Goal: Book appointment/travel/reservation

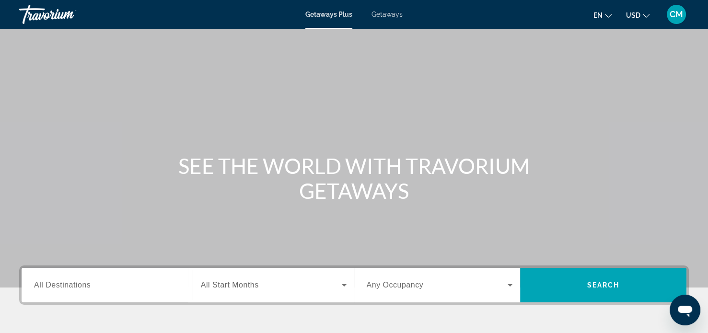
click at [144, 295] on div "Search widget" at bounding box center [107, 285] width 146 height 27
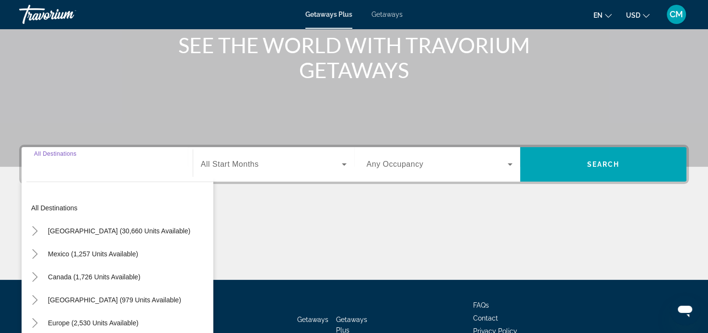
scroll to position [184, 0]
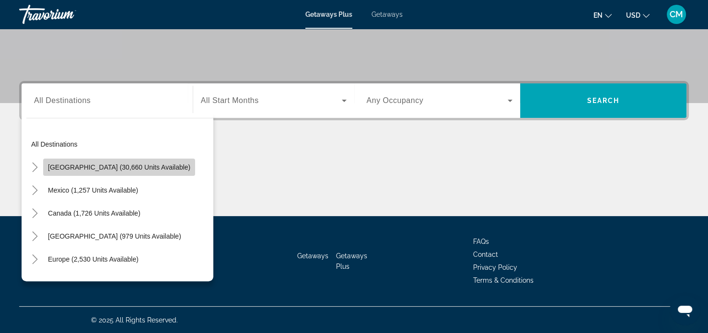
click at [132, 174] on span "Search widget" at bounding box center [119, 167] width 152 height 23
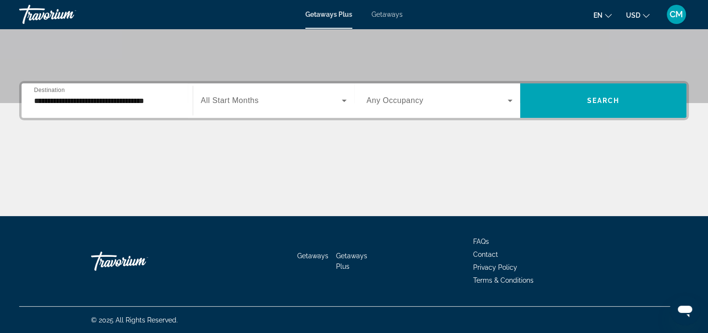
click at [49, 106] on div "**********" at bounding box center [107, 100] width 146 height 27
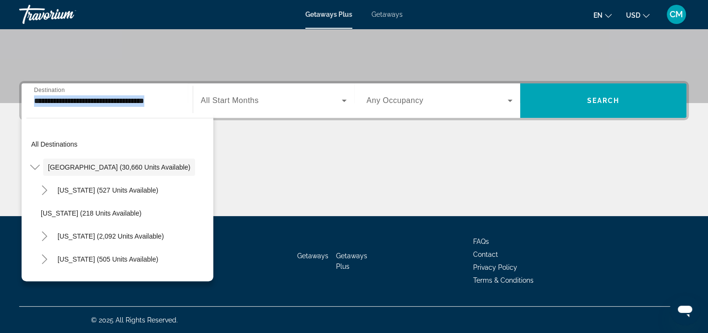
click at [49, 106] on div "**********" at bounding box center [107, 100] width 146 height 27
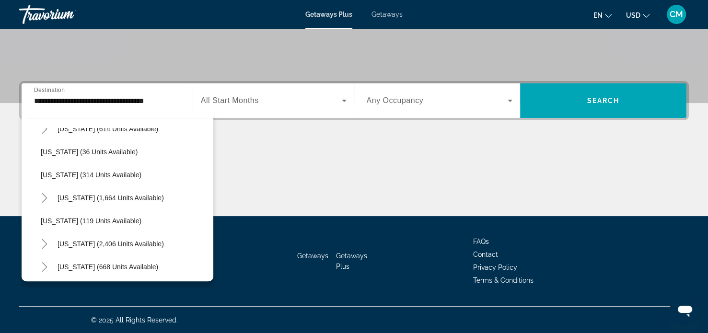
scroll to position [402, 0]
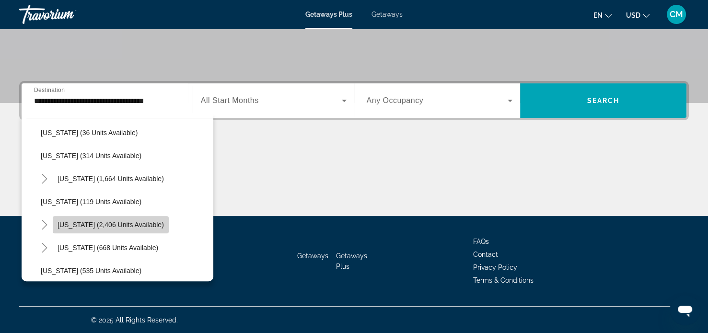
click at [121, 227] on span "[US_STATE] (2,406 units available)" at bounding box center [110, 225] width 106 height 8
type input "**********"
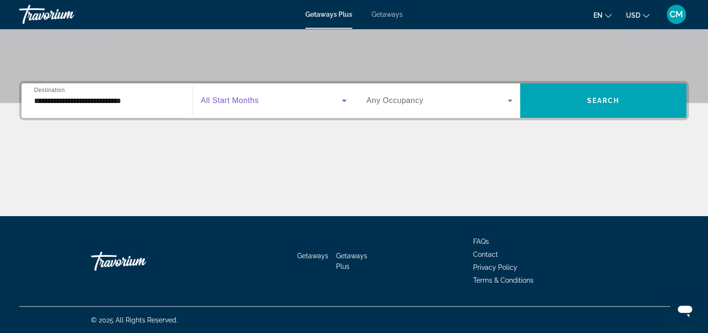
click at [281, 101] on span "Search widget" at bounding box center [271, 100] width 141 height 11
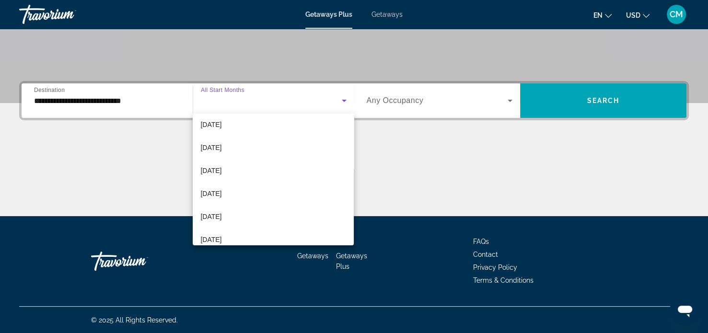
scroll to position [192, 0]
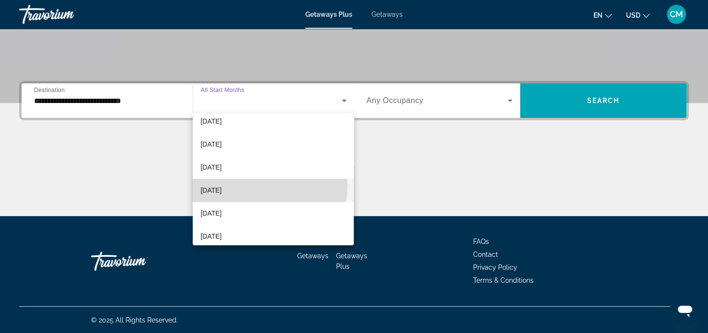
click at [264, 185] on mat-option "[DATE]" at bounding box center [273, 190] width 161 height 23
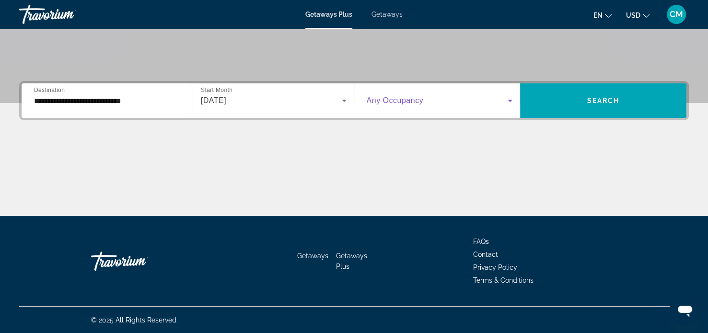
click at [478, 97] on span "Search widget" at bounding box center [437, 100] width 141 height 11
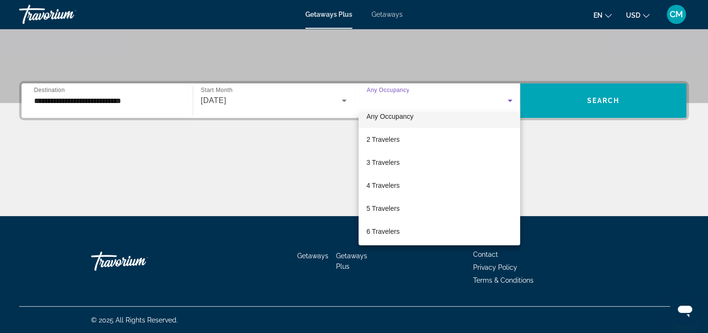
scroll to position [19, 0]
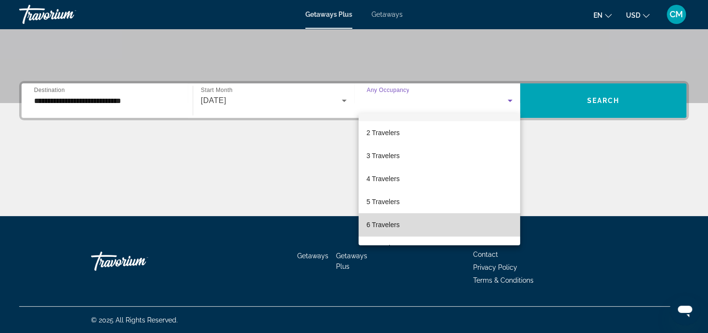
click at [469, 230] on mat-option "6 Travelers" at bounding box center [438, 224] width 161 height 23
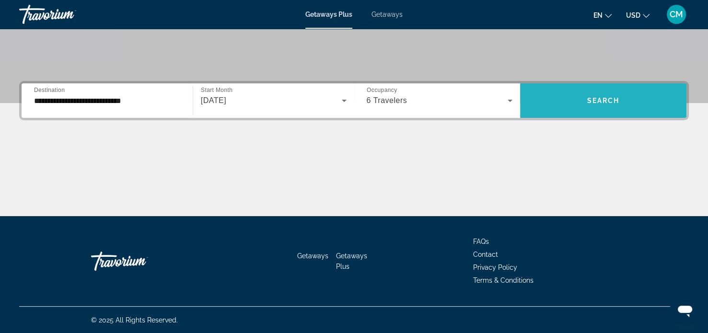
click at [600, 97] on span "Search" at bounding box center [603, 101] width 33 height 8
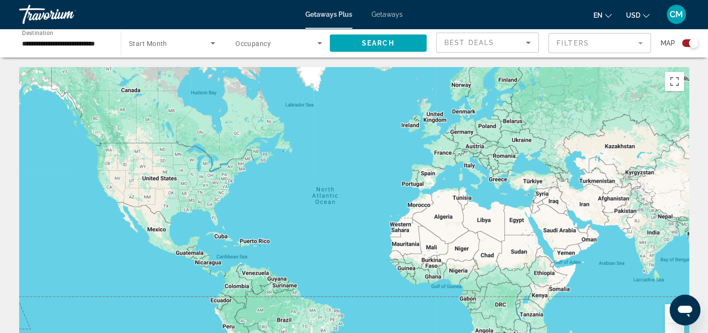
click at [707, 327] on div "To navigate the map with touch gestures double-tap and hold your finger on the …" at bounding box center [354, 226] width 708 height 319
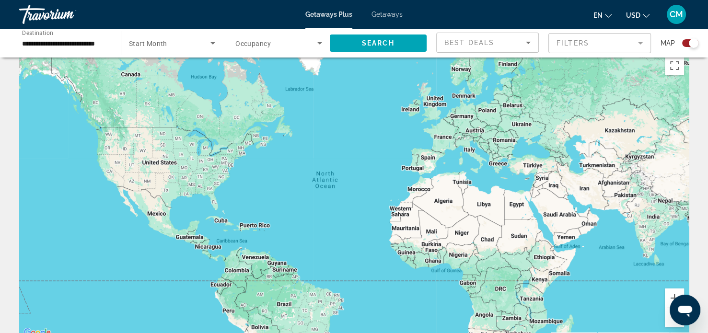
click at [708, 317] on html "**********" at bounding box center [354, 150] width 708 height 333
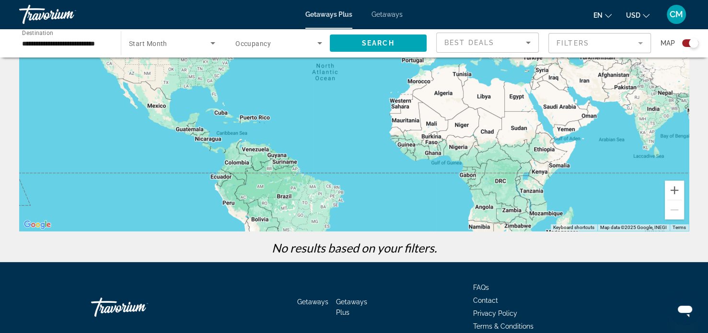
scroll to position [129, 0]
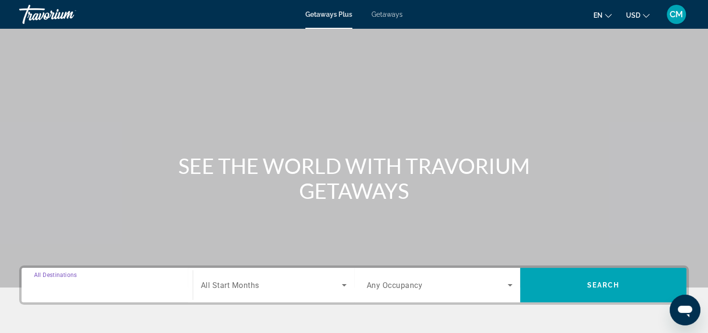
click at [59, 280] on input "Destination All Destinations" at bounding box center [107, 285] width 146 height 11
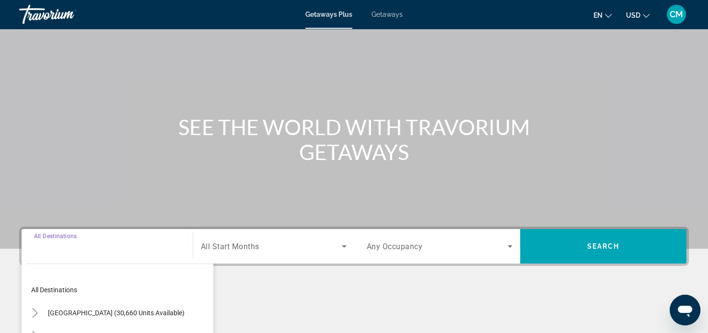
scroll to position [184, 0]
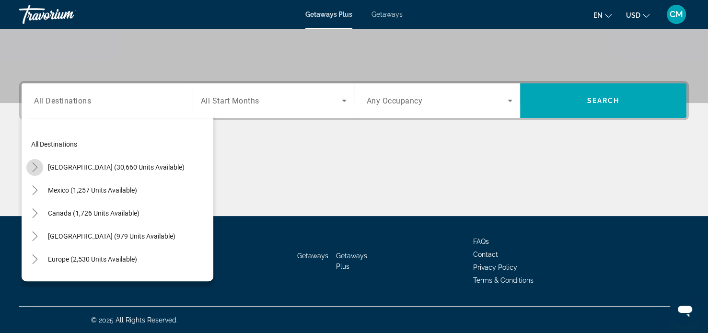
click at [34, 160] on mat-icon "Toggle United States (30,660 units available)" at bounding box center [34, 167] width 17 height 17
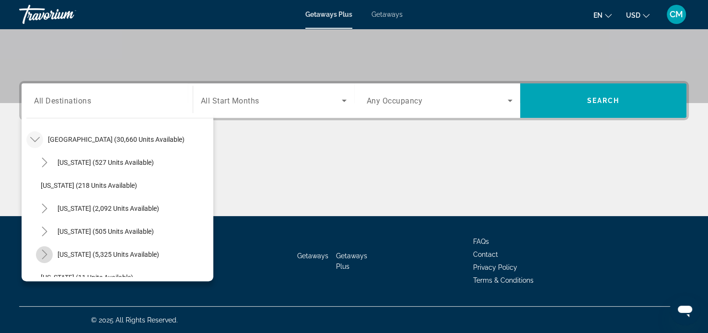
click at [41, 251] on icon "Toggle Florida (5,325 units available)" at bounding box center [45, 255] width 10 height 10
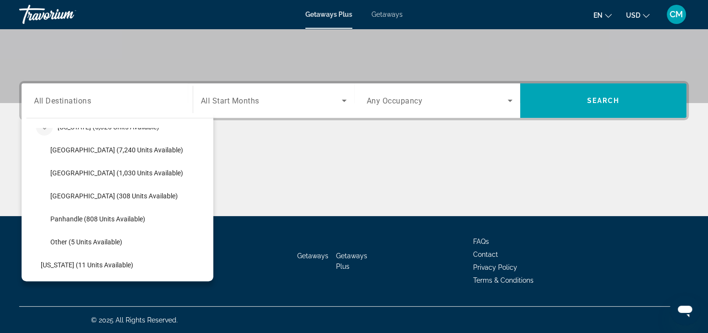
scroll to position [162, 0]
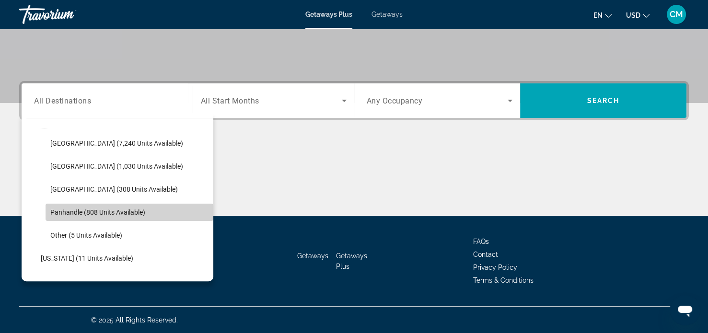
click at [138, 210] on span "Panhandle (808 units available)" at bounding box center [97, 212] width 95 height 8
type input "**********"
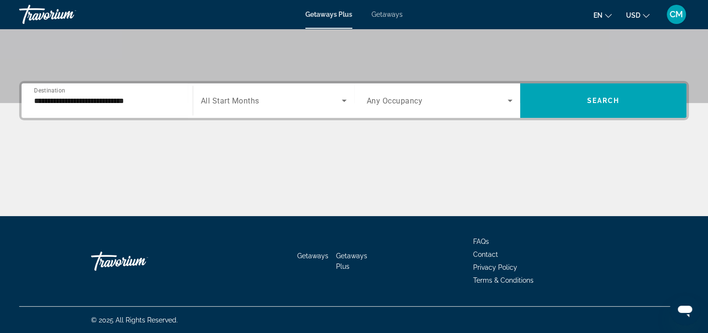
click at [286, 111] on div "Search widget" at bounding box center [274, 100] width 146 height 27
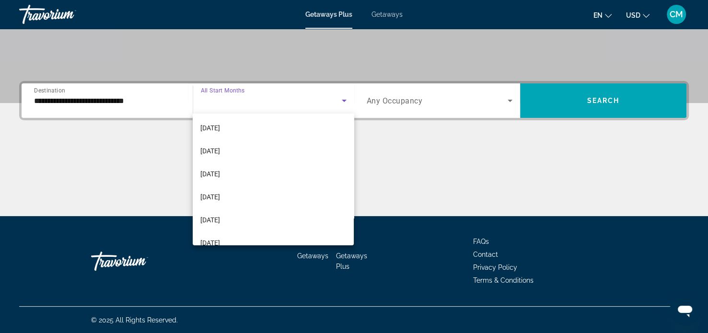
scroll to position [121, 0]
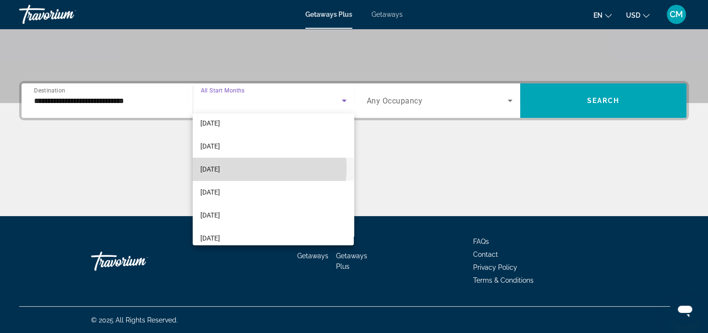
click at [249, 168] on mat-option "[DATE]" at bounding box center [273, 169] width 161 height 23
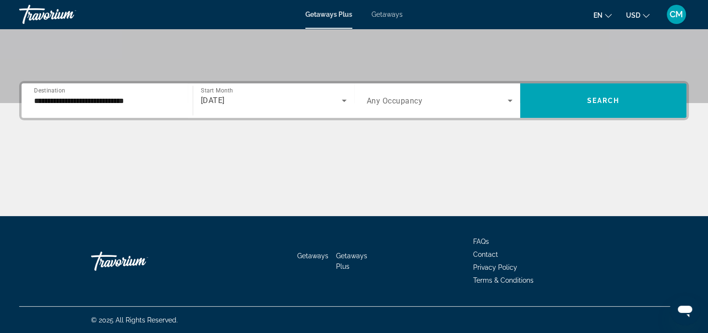
click at [419, 104] on span "Any Occupancy" at bounding box center [395, 100] width 56 height 9
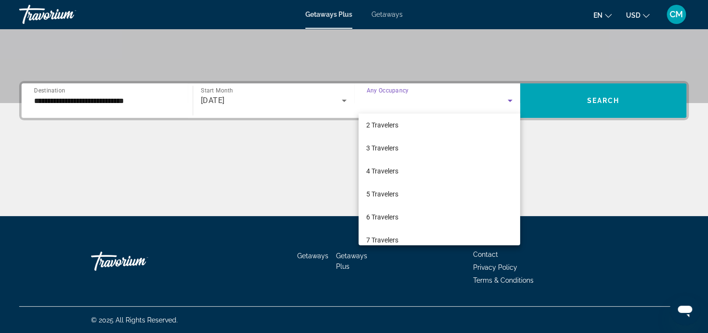
scroll to position [34, 0]
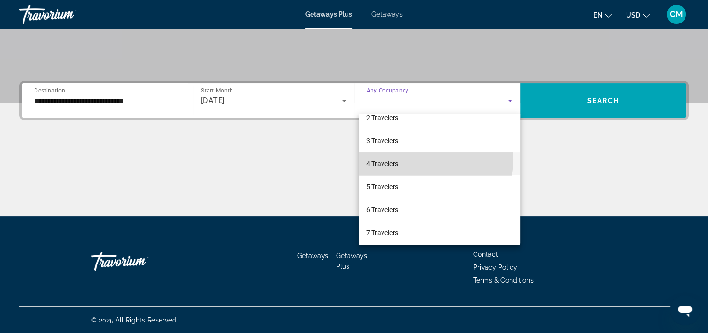
click at [418, 159] on mat-option "4 Travelers" at bounding box center [438, 163] width 161 height 23
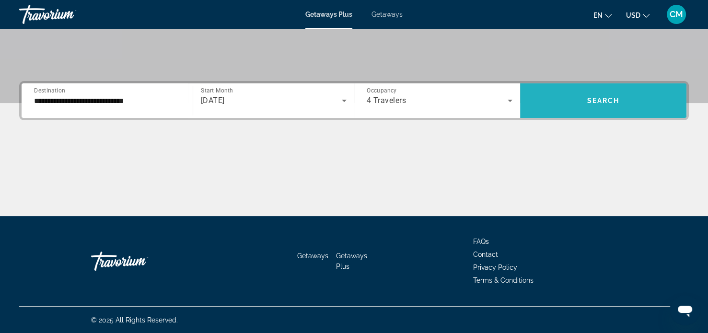
click at [575, 99] on span "Search widget" at bounding box center [603, 100] width 166 height 23
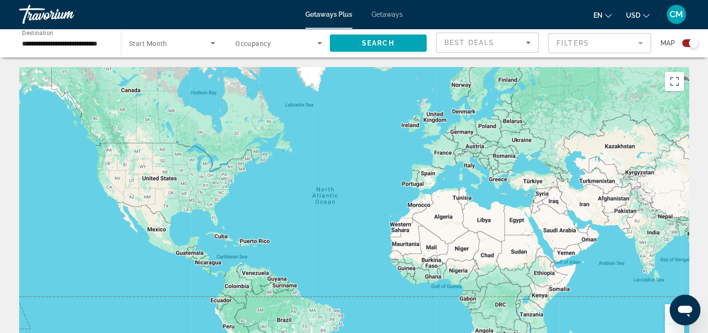
click at [390, 12] on span "Getaways" at bounding box center [386, 15] width 31 height 8
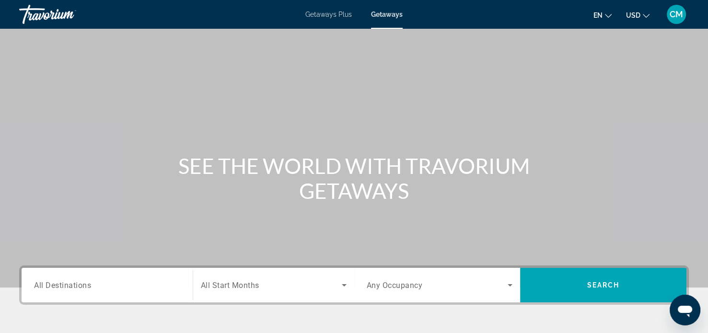
click at [92, 291] on div "Search widget" at bounding box center [107, 285] width 146 height 27
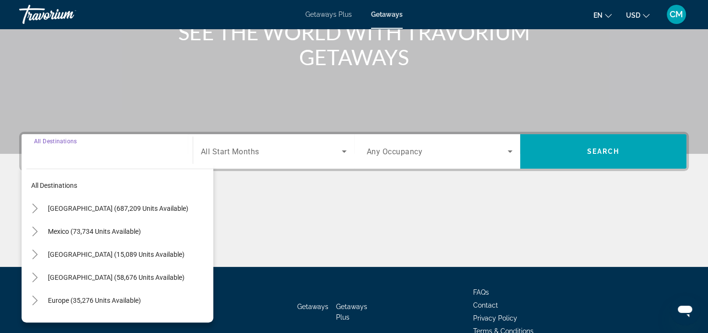
scroll to position [184, 0]
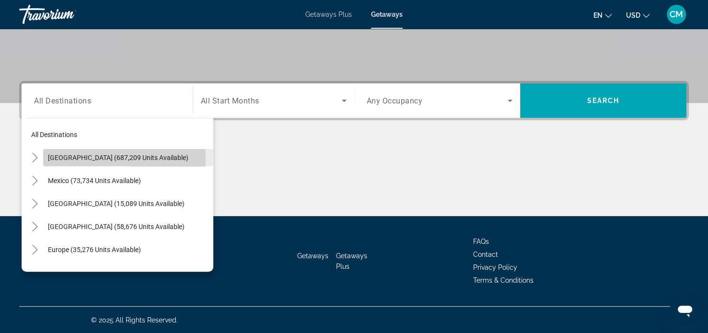
click at [46, 159] on span "Search widget" at bounding box center [128, 157] width 170 height 23
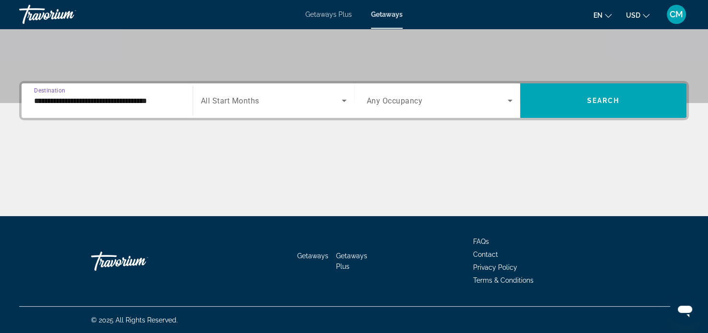
click at [66, 103] on input "**********" at bounding box center [107, 100] width 146 height 11
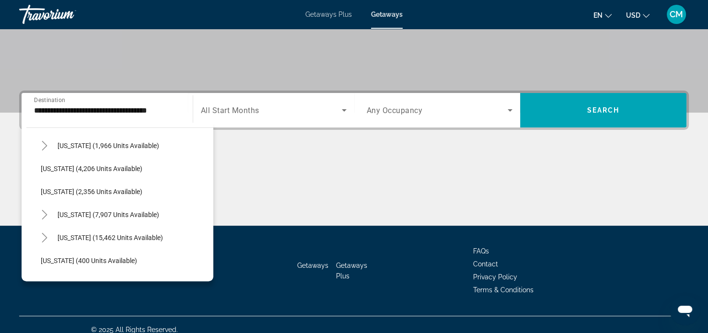
scroll to position [585, 0]
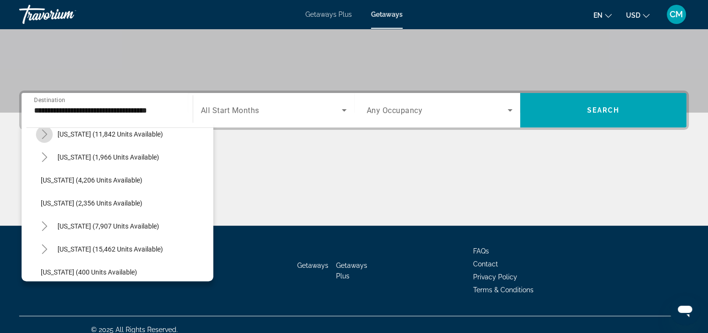
click at [43, 132] on icon "Toggle Nevada (11,842 units available)" at bounding box center [45, 134] width 10 height 10
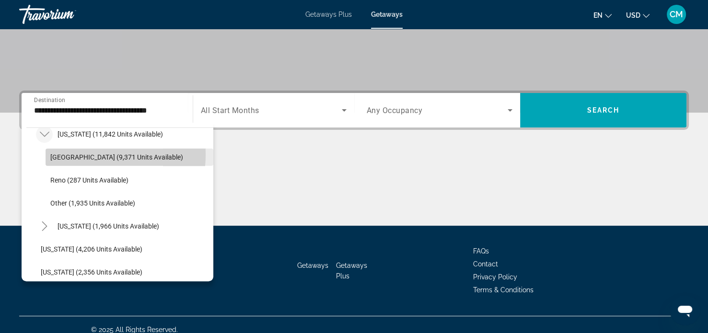
click at [62, 153] on span "[GEOGRAPHIC_DATA] (9,371 units available)" at bounding box center [116, 157] width 133 height 8
type input "**********"
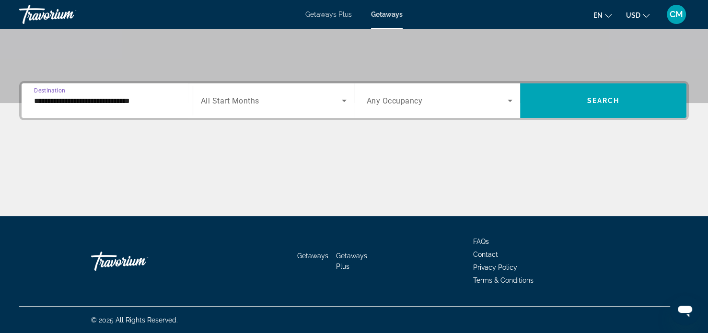
click at [276, 100] on span "Search widget" at bounding box center [271, 100] width 141 height 11
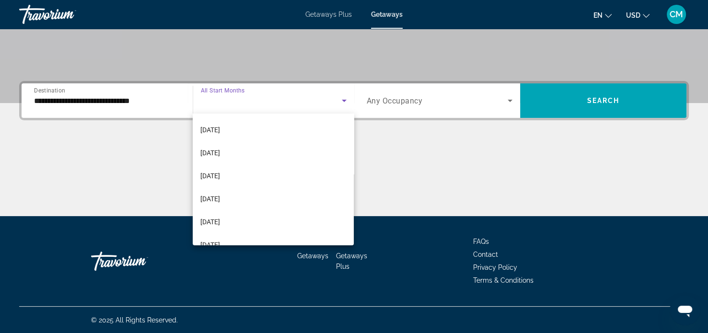
scroll to position [184, 0]
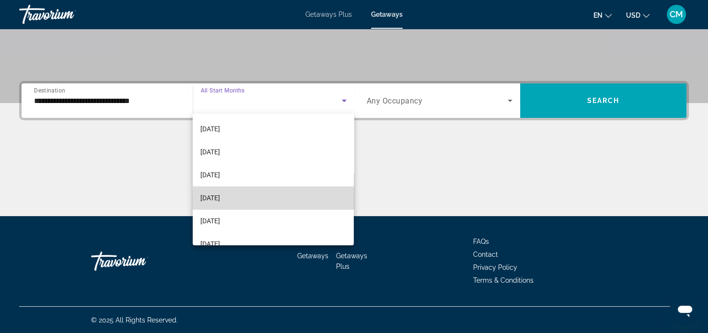
click at [282, 199] on mat-option "[DATE]" at bounding box center [273, 197] width 161 height 23
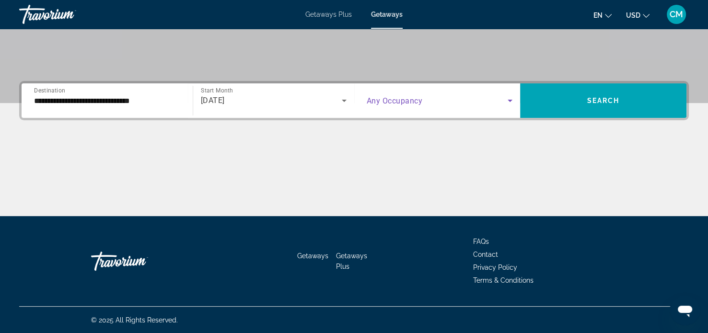
click at [444, 103] on span "Search widget" at bounding box center [437, 100] width 141 height 11
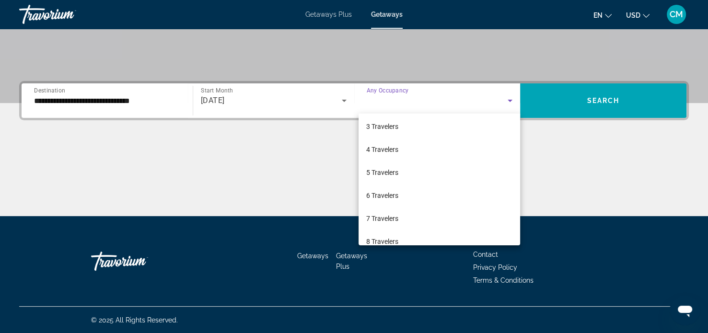
scroll to position [62, 0]
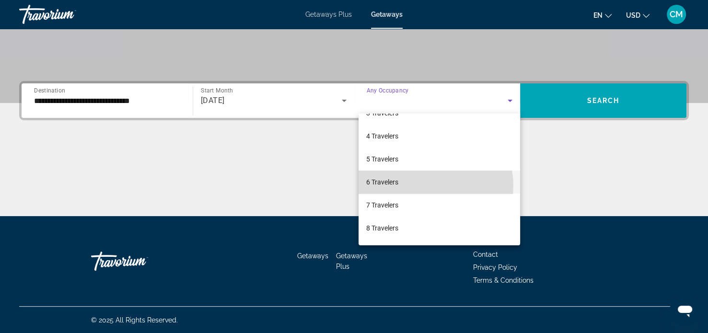
click at [433, 185] on mat-option "6 Travelers" at bounding box center [438, 182] width 161 height 23
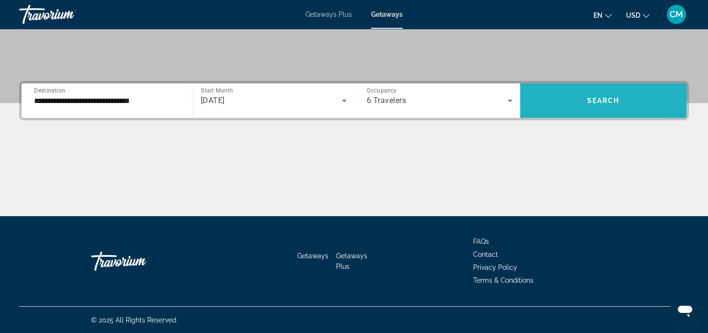
click at [554, 92] on span "Search widget" at bounding box center [603, 100] width 166 height 23
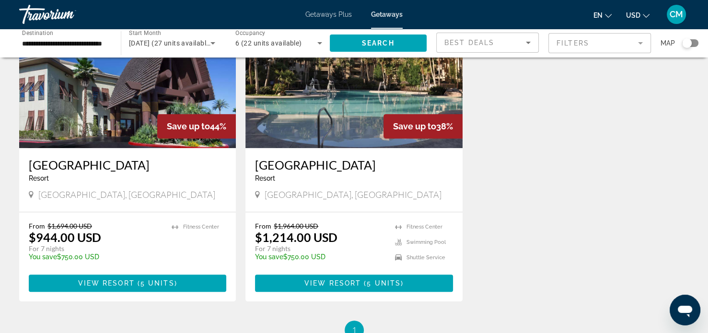
scroll to position [440, 0]
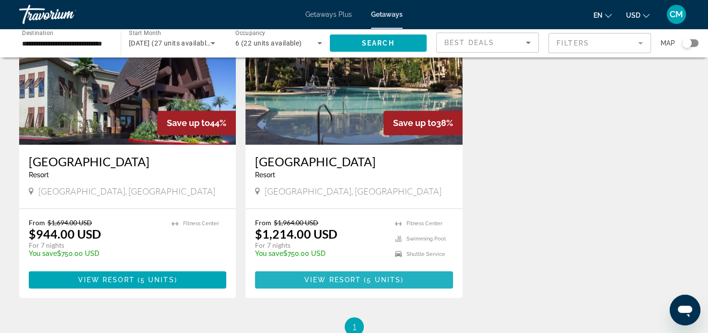
click at [416, 274] on span "Main content" at bounding box center [353, 279] width 197 height 23
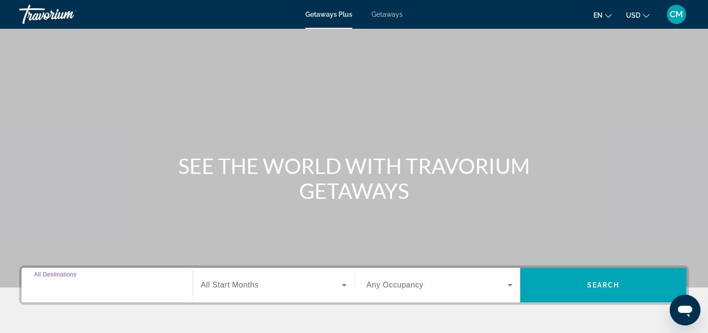
click at [97, 287] on input "Destination All Destinations" at bounding box center [107, 285] width 146 height 11
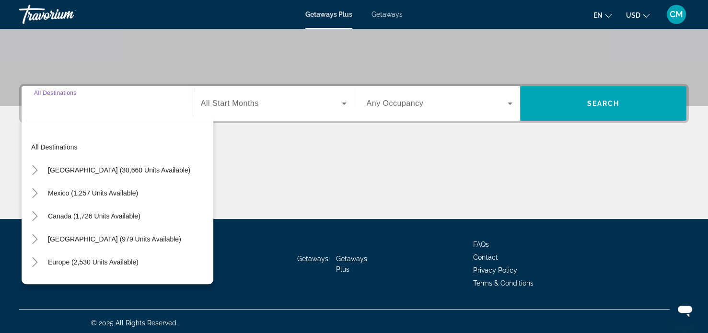
scroll to position [184, 0]
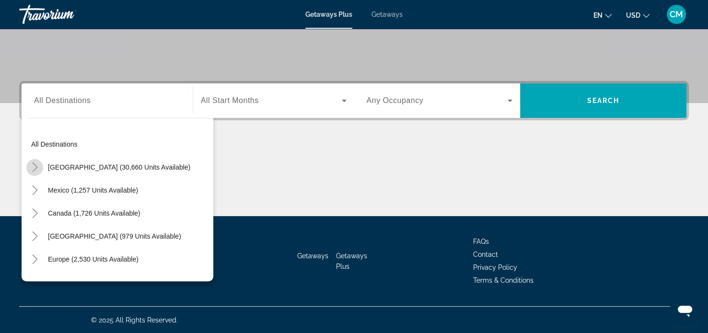
click at [31, 168] on icon "Toggle United States (30,660 units available)" at bounding box center [35, 167] width 10 height 10
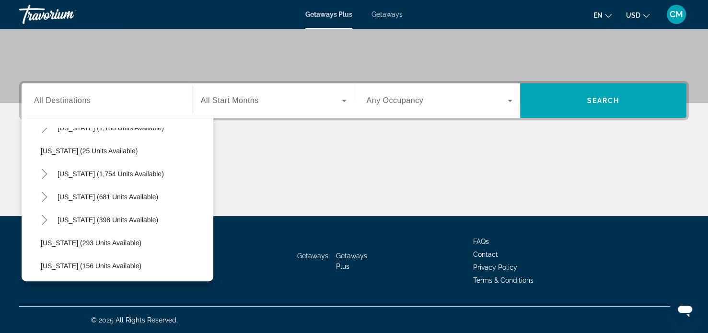
scroll to position [679, 0]
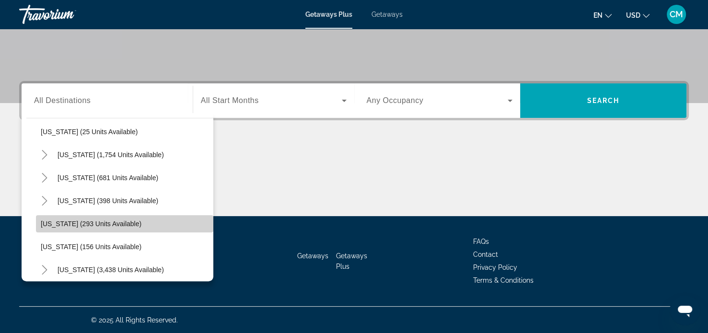
click at [129, 221] on span "Search widget" at bounding box center [124, 223] width 177 height 23
type input "**********"
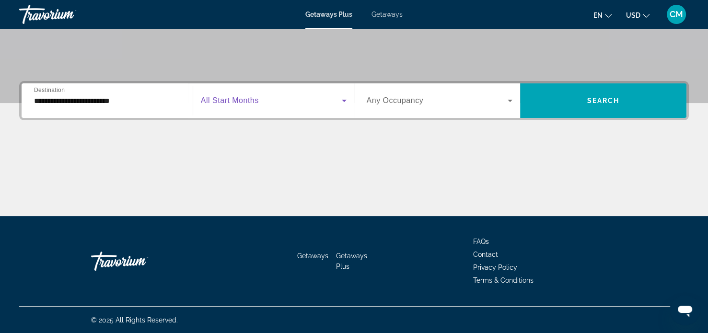
click at [291, 99] on span "Search widget" at bounding box center [271, 100] width 141 height 11
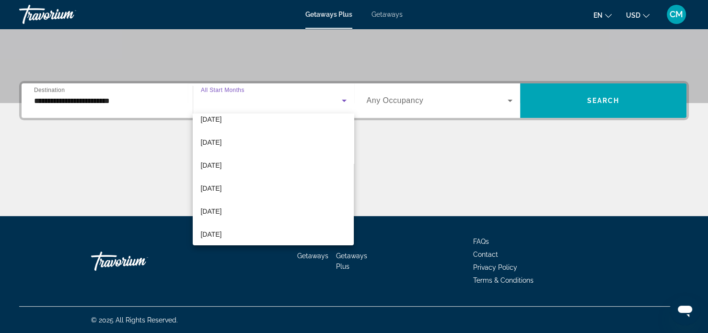
scroll to position [195, 0]
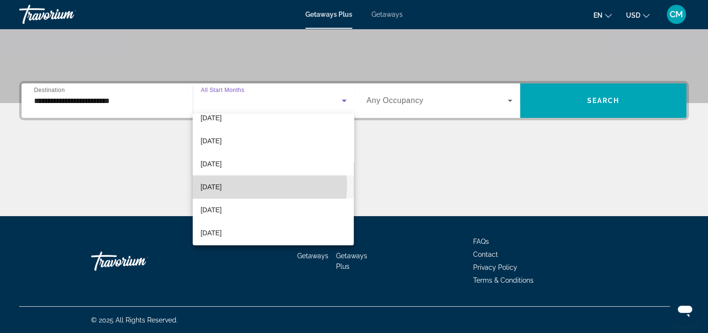
click at [255, 185] on mat-option "[DATE]" at bounding box center [273, 186] width 161 height 23
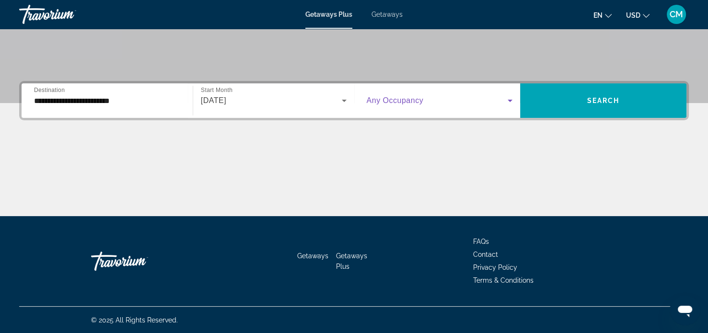
click at [454, 100] on span "Search widget" at bounding box center [437, 100] width 141 height 11
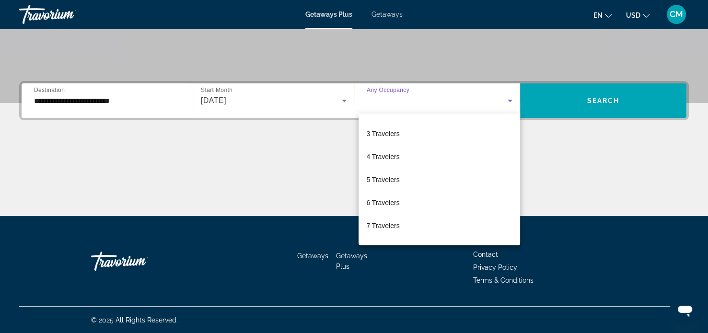
scroll to position [52, 0]
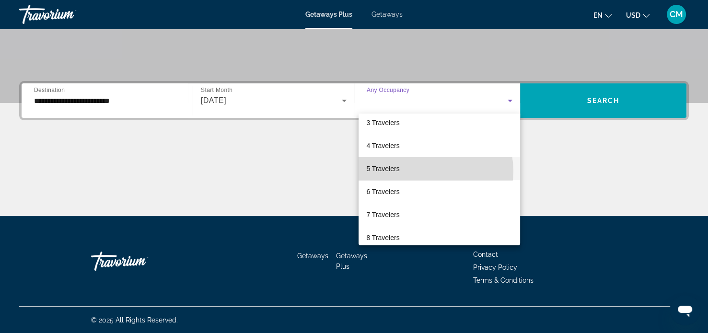
click at [429, 171] on mat-option "5 Travelers" at bounding box center [438, 168] width 161 height 23
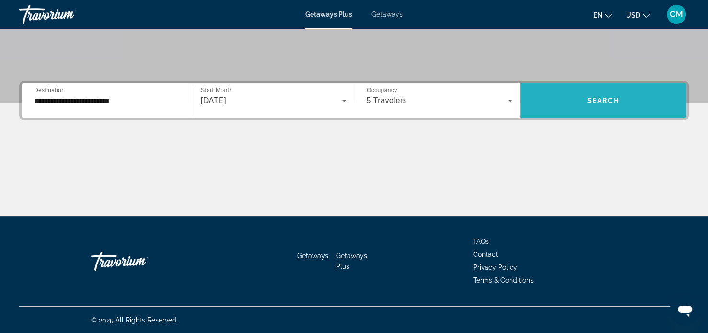
click at [580, 108] on span "Search widget" at bounding box center [603, 100] width 166 height 23
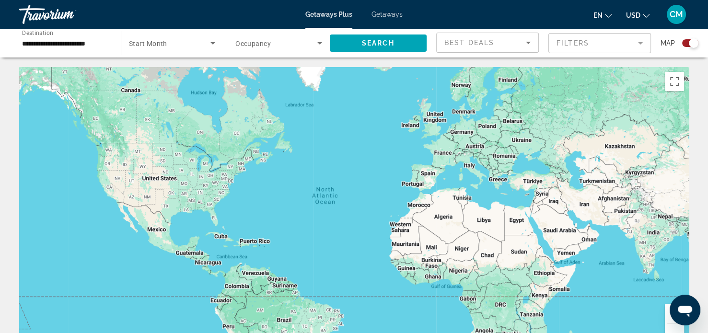
click at [391, 15] on span "Getaways" at bounding box center [386, 15] width 31 height 8
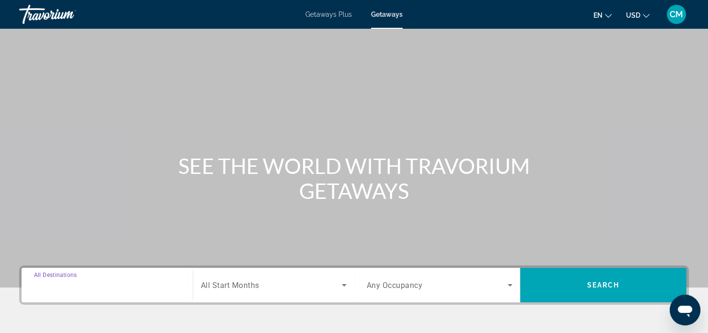
click at [126, 283] on input "Destination All Destinations" at bounding box center [107, 285] width 146 height 11
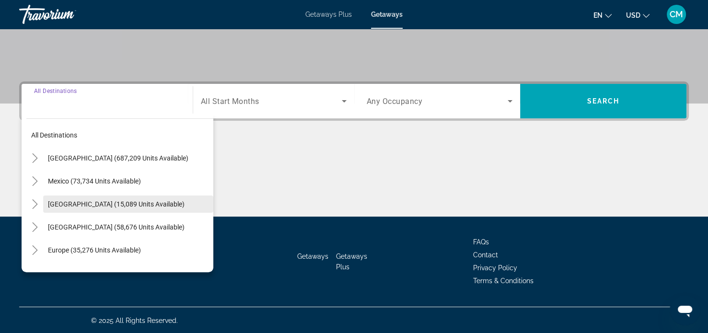
scroll to position [184, 0]
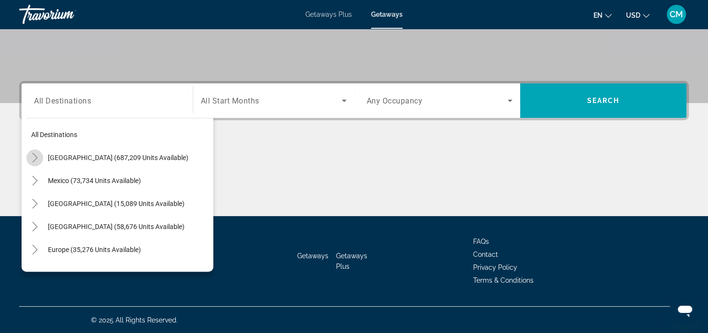
click at [36, 158] on icon "Toggle United States (687,209 units available)" at bounding box center [34, 158] width 5 height 10
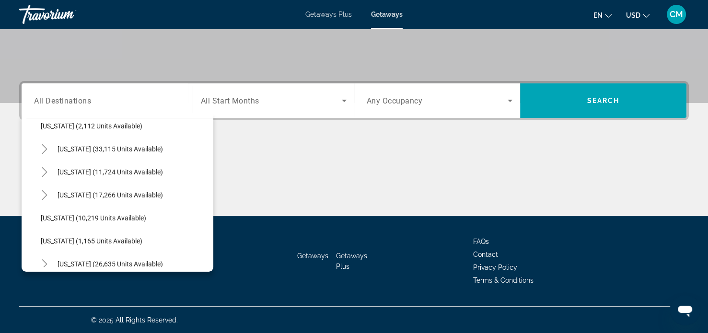
scroll to position [833, 0]
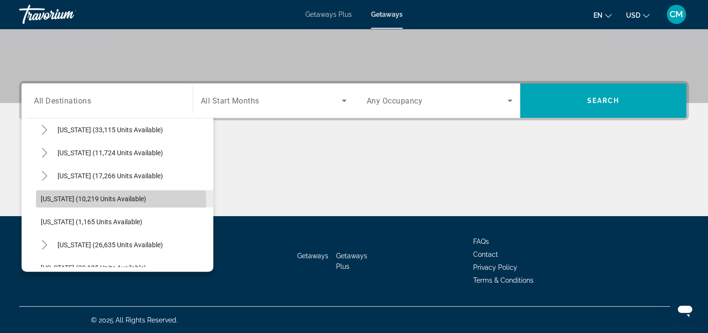
click at [104, 201] on span "[US_STATE] (10,219 units available)" at bounding box center [93, 199] width 105 height 8
type input "**********"
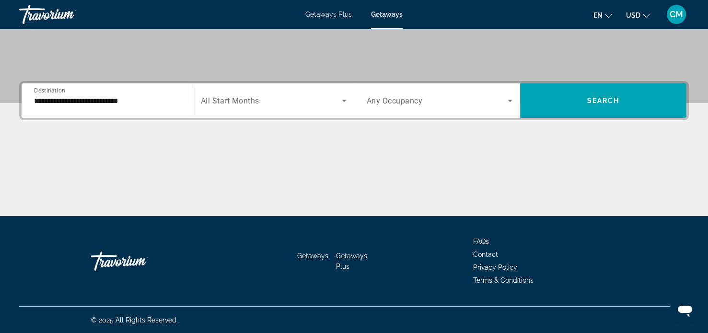
click at [304, 109] on div "Search widget" at bounding box center [274, 100] width 146 height 27
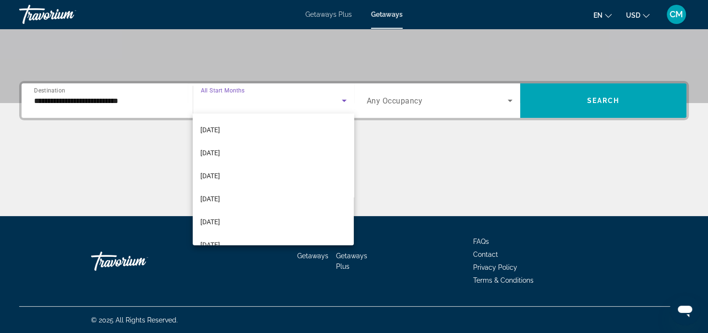
scroll to position [167, 0]
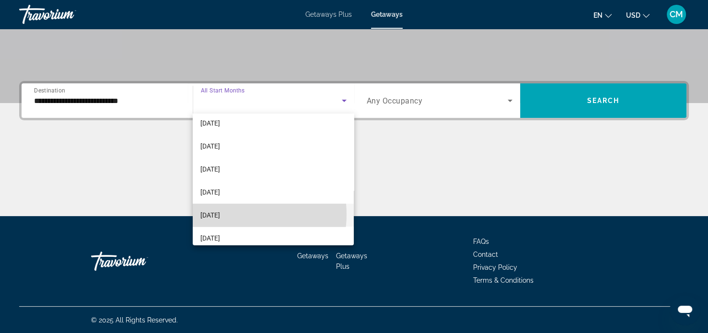
click at [232, 214] on mat-option "[DATE]" at bounding box center [273, 215] width 161 height 23
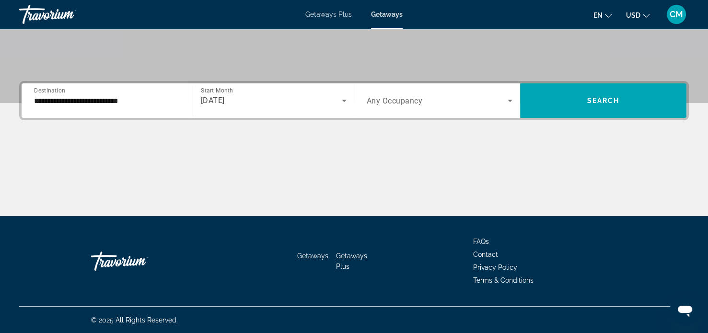
click at [410, 101] on span "Any Occupancy" at bounding box center [395, 100] width 56 height 9
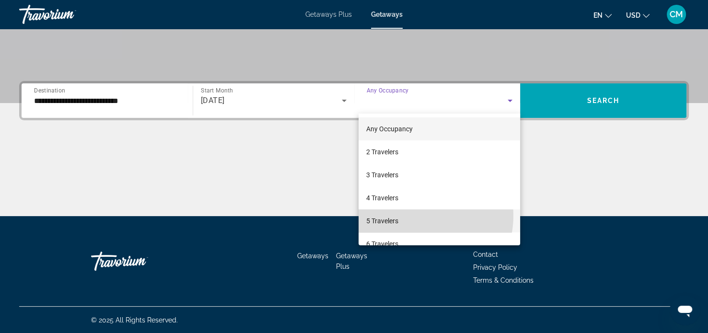
click at [414, 216] on mat-option "5 Travelers" at bounding box center [438, 220] width 161 height 23
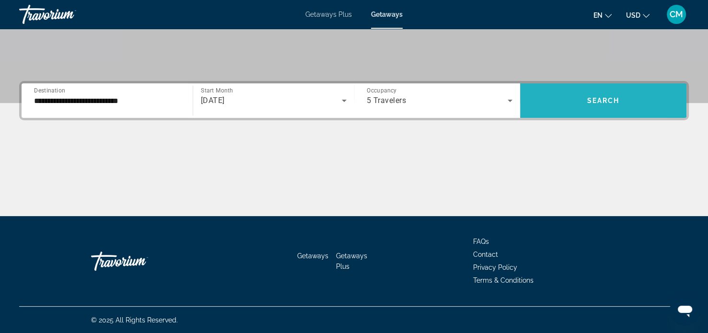
click at [556, 109] on span "Search widget" at bounding box center [603, 100] width 166 height 23
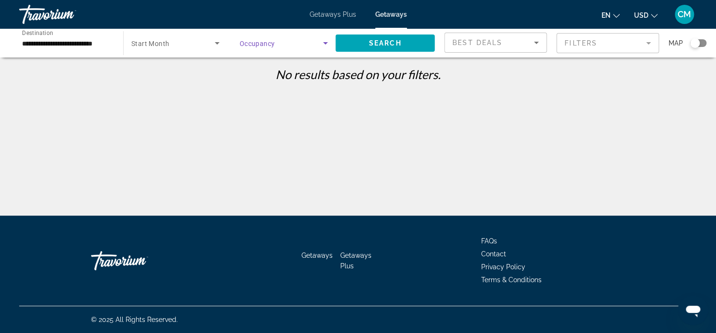
click at [326, 42] on icon "Search widget" at bounding box center [325, 42] width 11 height 11
click at [169, 34] on div at bounding box center [358, 166] width 716 height 333
click at [174, 42] on span "Search widget" at bounding box center [172, 42] width 83 height 11
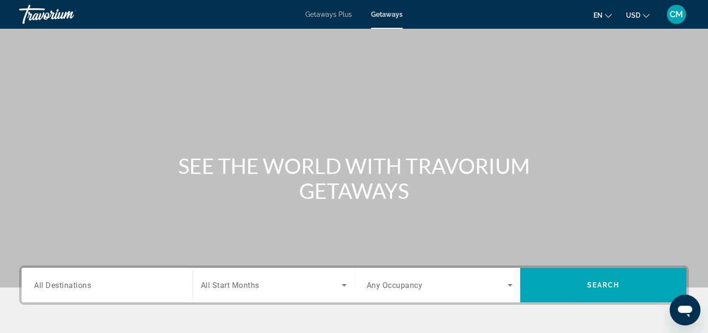
click at [91, 291] on div "Search widget" at bounding box center [107, 285] width 146 height 27
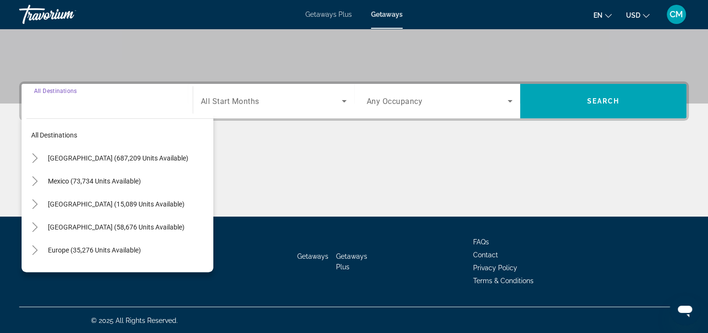
scroll to position [184, 0]
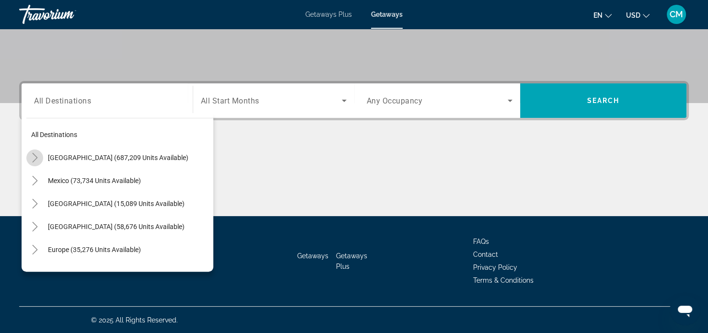
click at [32, 154] on icon "Toggle United States (687,209 units available)" at bounding box center [35, 158] width 10 height 10
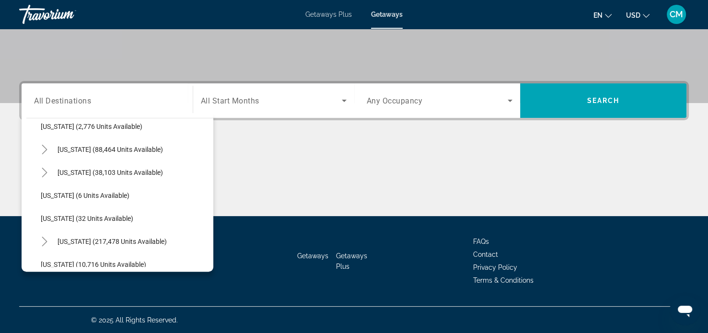
scroll to position [0, 0]
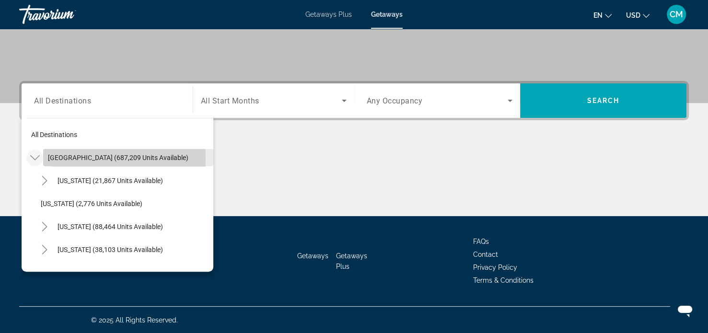
click at [68, 159] on span "[GEOGRAPHIC_DATA] (687,209 units available)" at bounding box center [118, 158] width 140 height 8
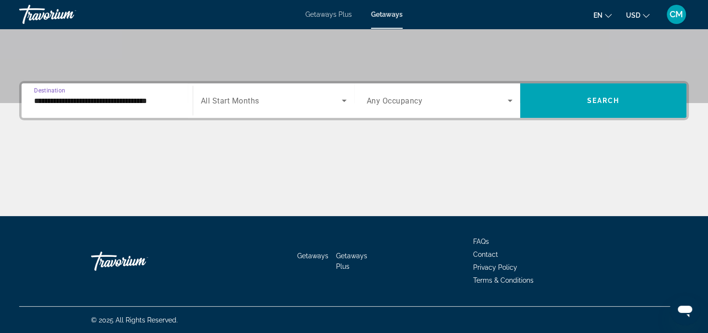
click at [156, 97] on input "**********" at bounding box center [107, 100] width 146 height 11
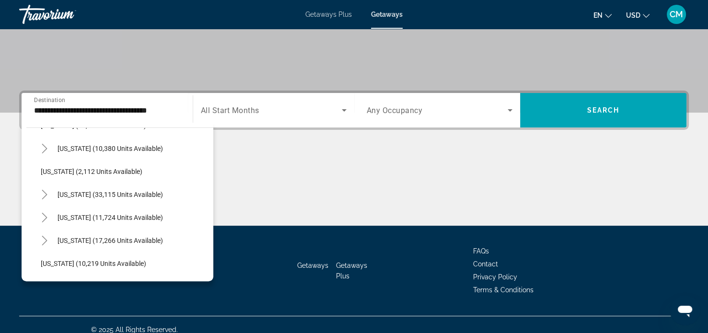
scroll to position [779, 0]
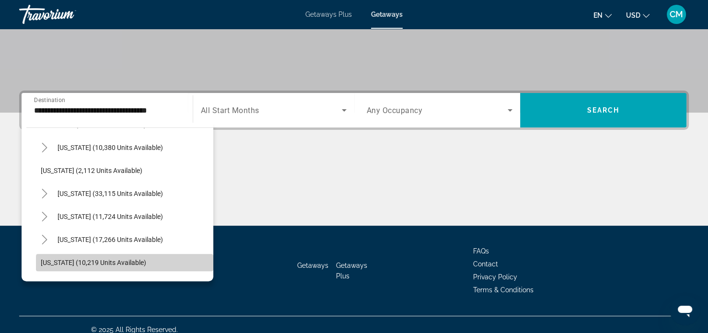
click at [158, 266] on span "Search widget" at bounding box center [124, 262] width 177 height 23
type input "**********"
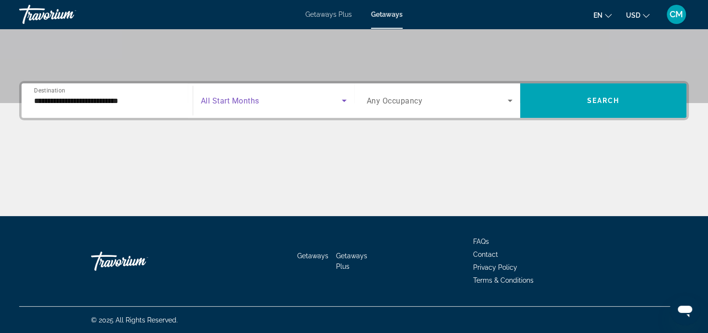
click at [301, 102] on span "Search widget" at bounding box center [271, 100] width 141 height 11
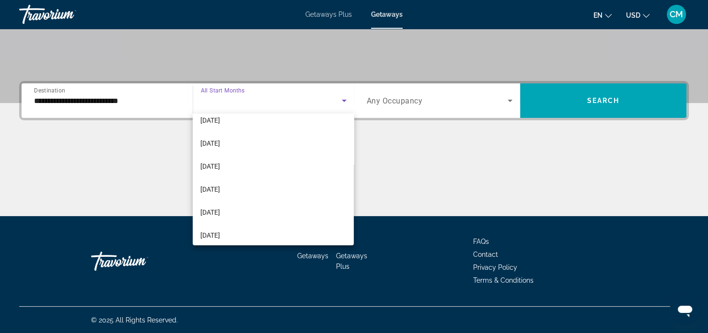
scroll to position [197, 0]
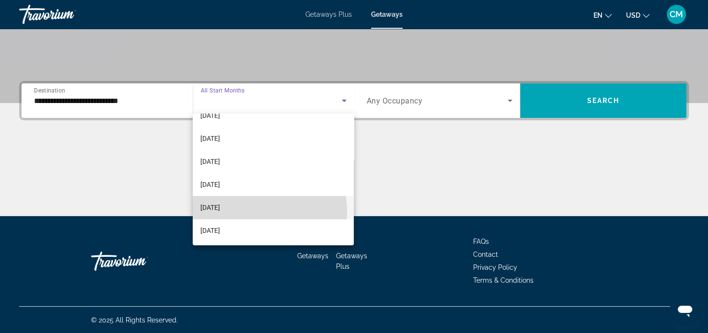
click at [257, 211] on mat-option "[DATE]" at bounding box center [273, 207] width 161 height 23
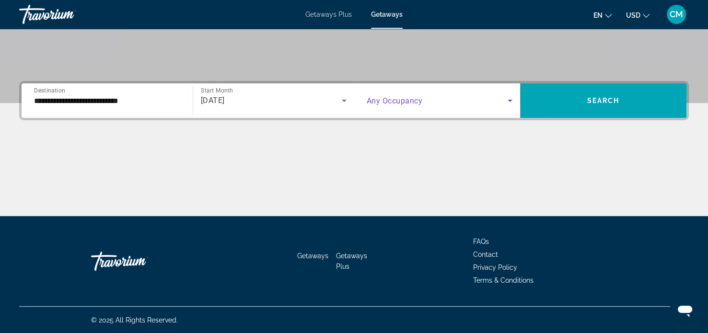
click at [442, 98] on span "Search widget" at bounding box center [437, 100] width 141 height 11
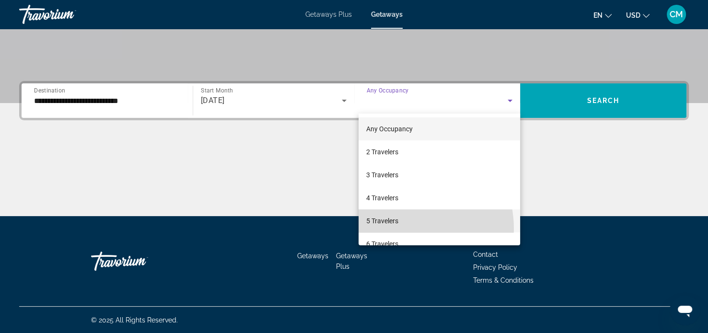
click at [401, 229] on mat-option "5 Travelers" at bounding box center [438, 220] width 161 height 23
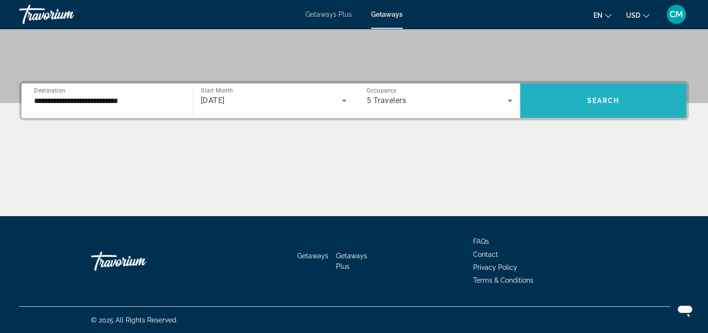
click at [577, 91] on span "Search widget" at bounding box center [603, 100] width 166 height 23
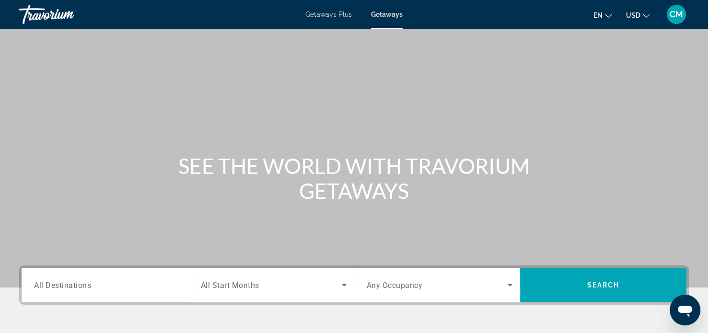
click at [80, 276] on div "Search widget" at bounding box center [107, 285] width 146 height 27
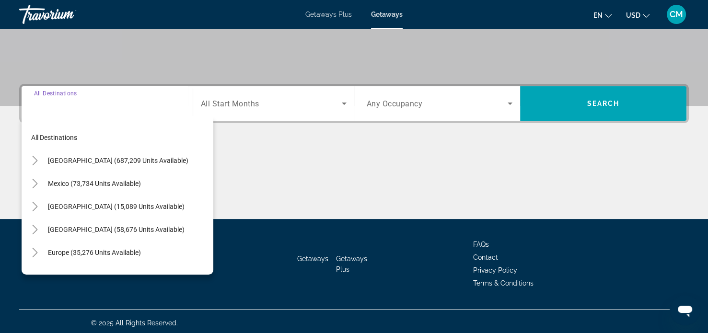
scroll to position [184, 0]
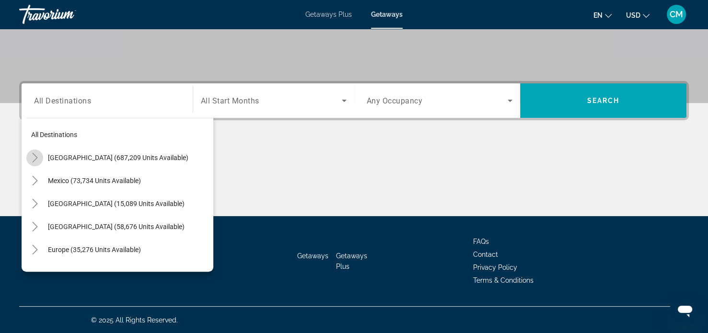
click at [29, 161] on mat-icon "Toggle United States (687,209 units available)" at bounding box center [34, 157] width 17 height 17
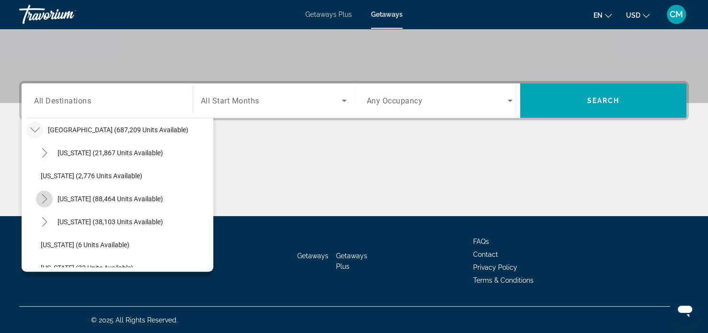
click at [46, 196] on icon "Toggle California (88,464 units available)" at bounding box center [45, 199] width 10 height 10
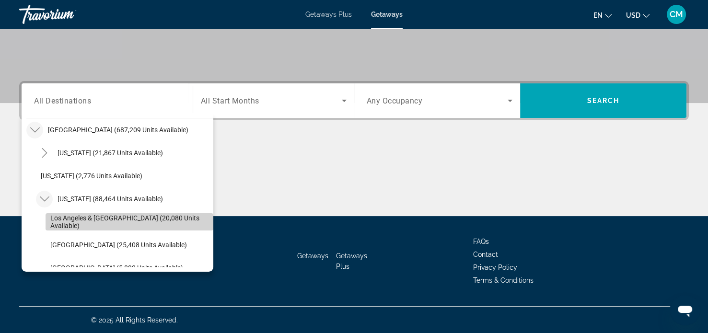
click at [170, 225] on span "Search widget" at bounding box center [130, 221] width 168 height 23
type input "**********"
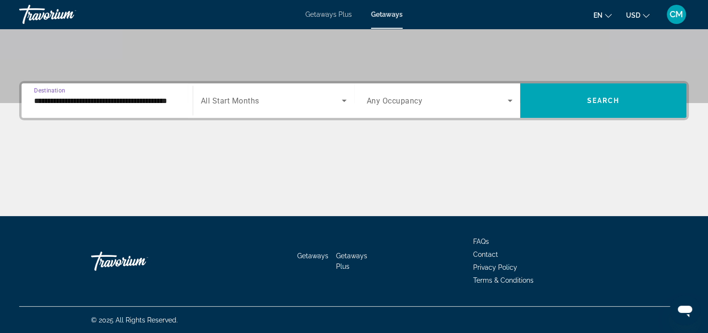
click at [286, 102] on span "Search widget" at bounding box center [271, 100] width 141 height 11
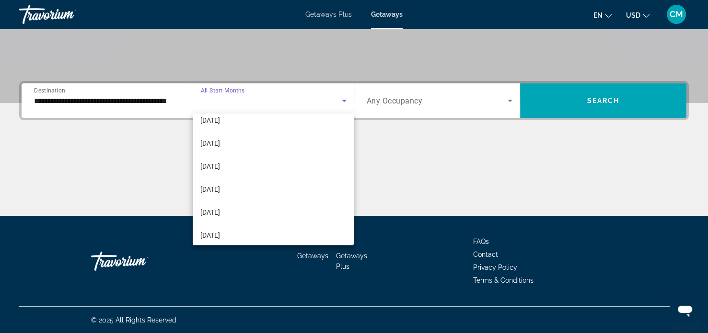
scroll to position [196, 0]
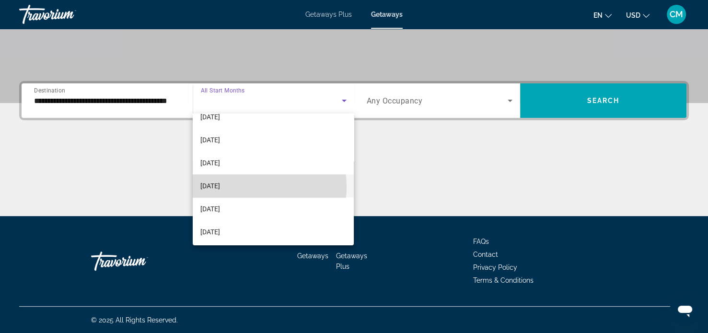
click at [250, 186] on mat-option "[DATE]" at bounding box center [273, 185] width 161 height 23
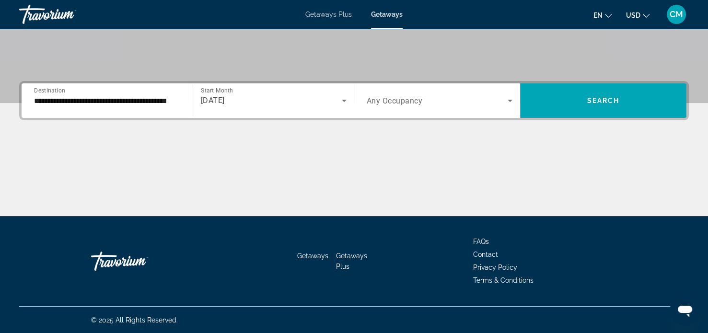
click at [396, 98] on span "Any Occupancy" at bounding box center [395, 100] width 56 height 9
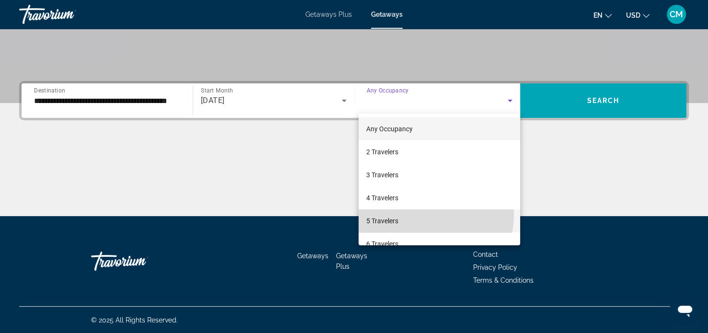
click at [414, 214] on mat-option "5 Travelers" at bounding box center [438, 220] width 161 height 23
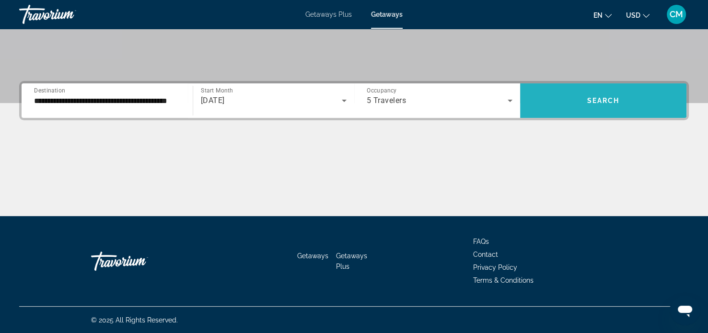
click at [573, 111] on span "Search widget" at bounding box center [603, 100] width 166 height 23
